Goal: Register for event/course

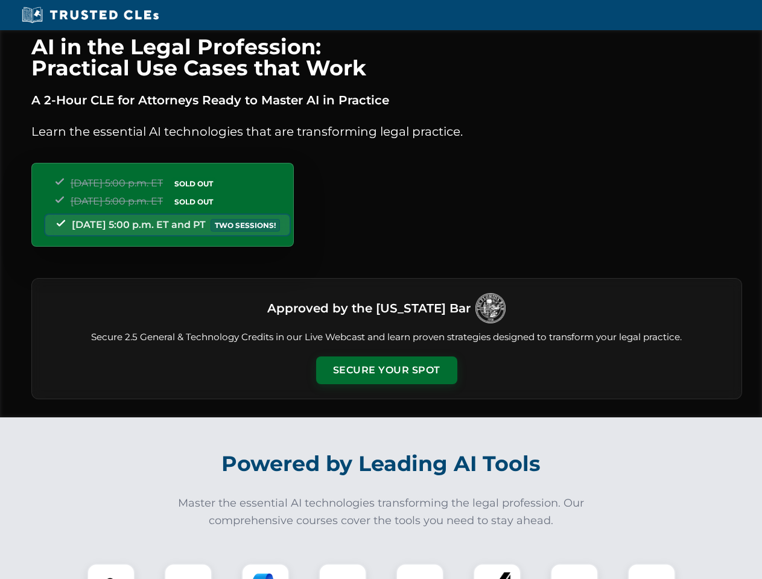
click at [386, 370] on button "Secure Your Spot" at bounding box center [386, 371] width 141 height 28
click at [111, 571] on img at bounding box center [111, 587] width 35 height 35
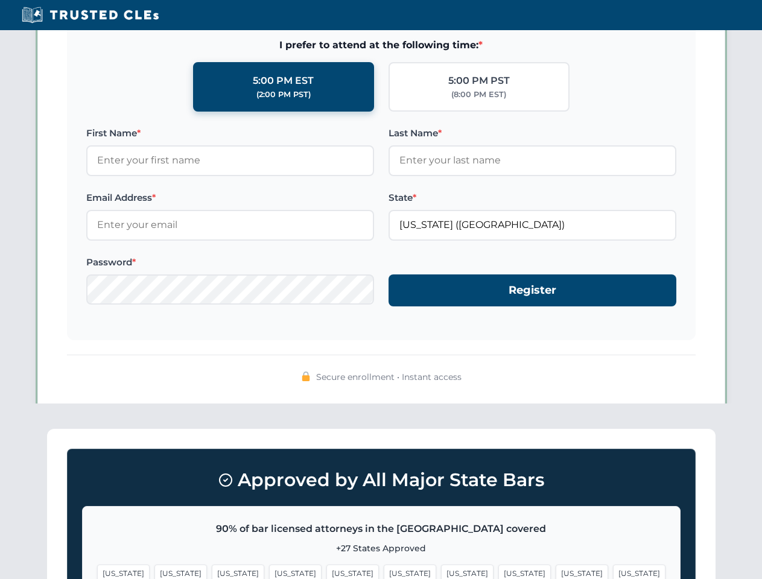
click at [441, 571] on span "[US_STATE]" at bounding box center [467, 573] width 52 height 17
click at [556, 571] on span "[US_STATE]" at bounding box center [582, 573] width 52 height 17
